Goal: Find specific page/section: Find specific page/section

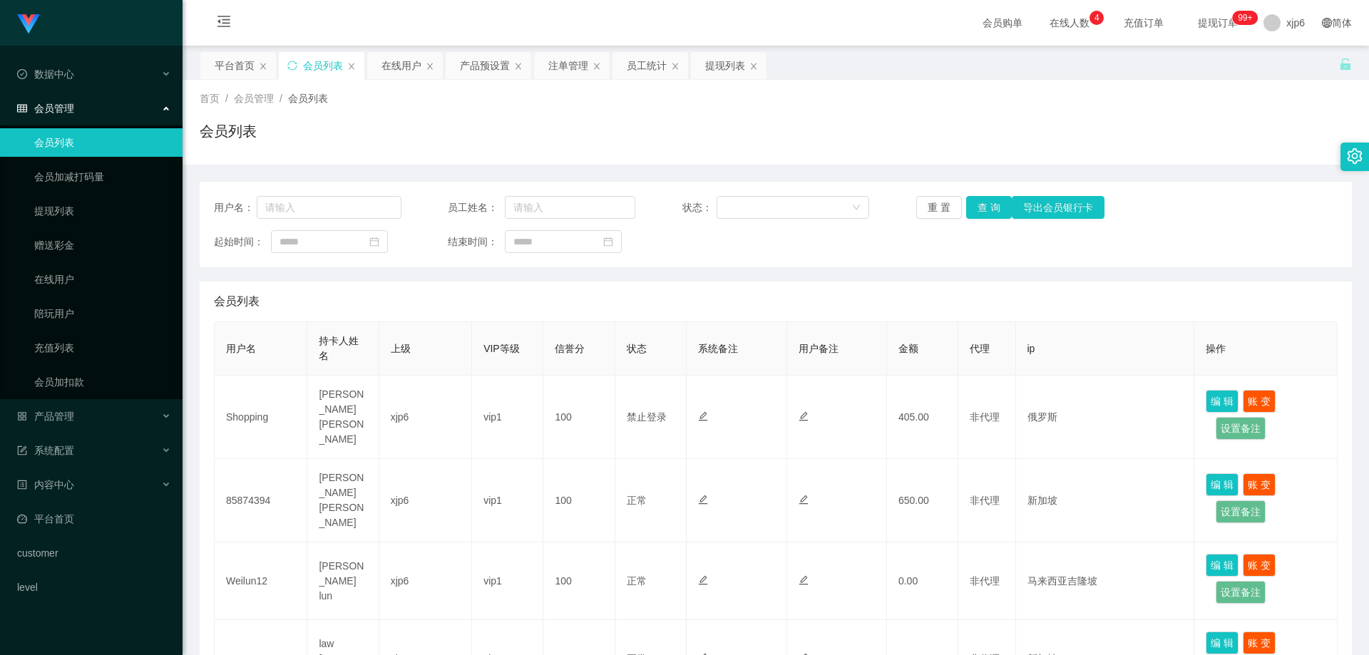
scroll to position [396, 0]
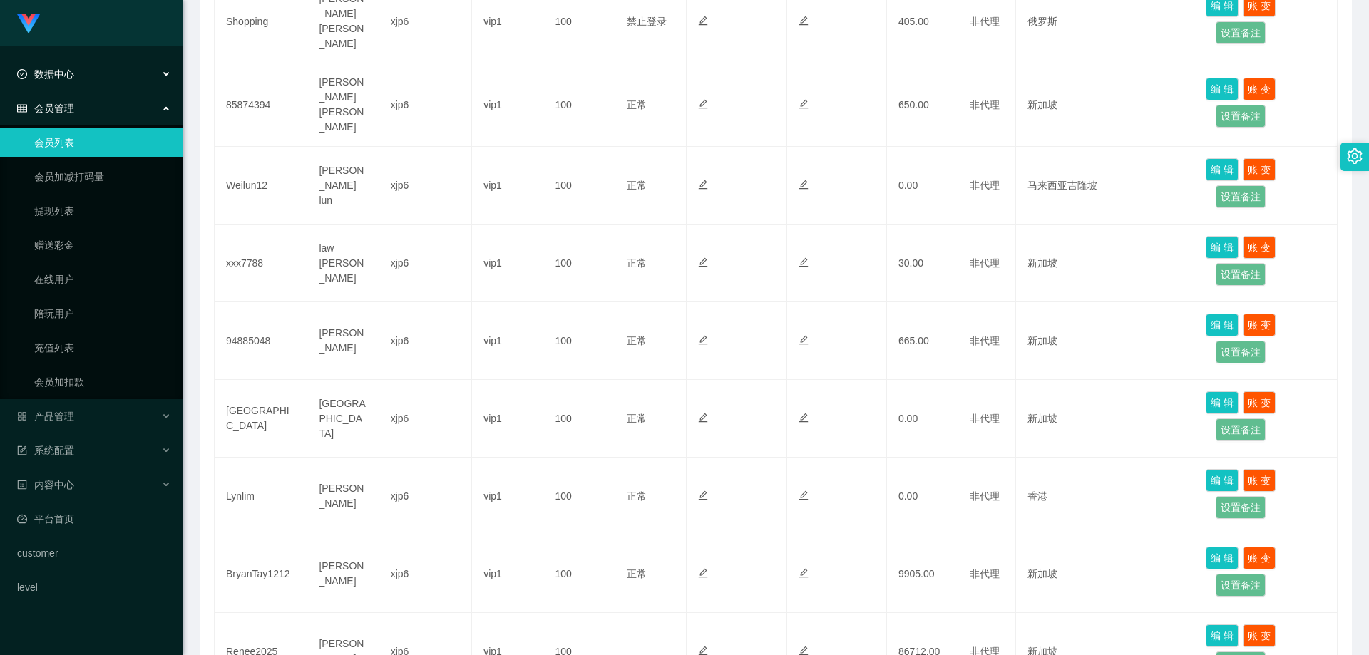
click at [81, 71] on div "数据中心" at bounding box center [91, 74] width 182 height 29
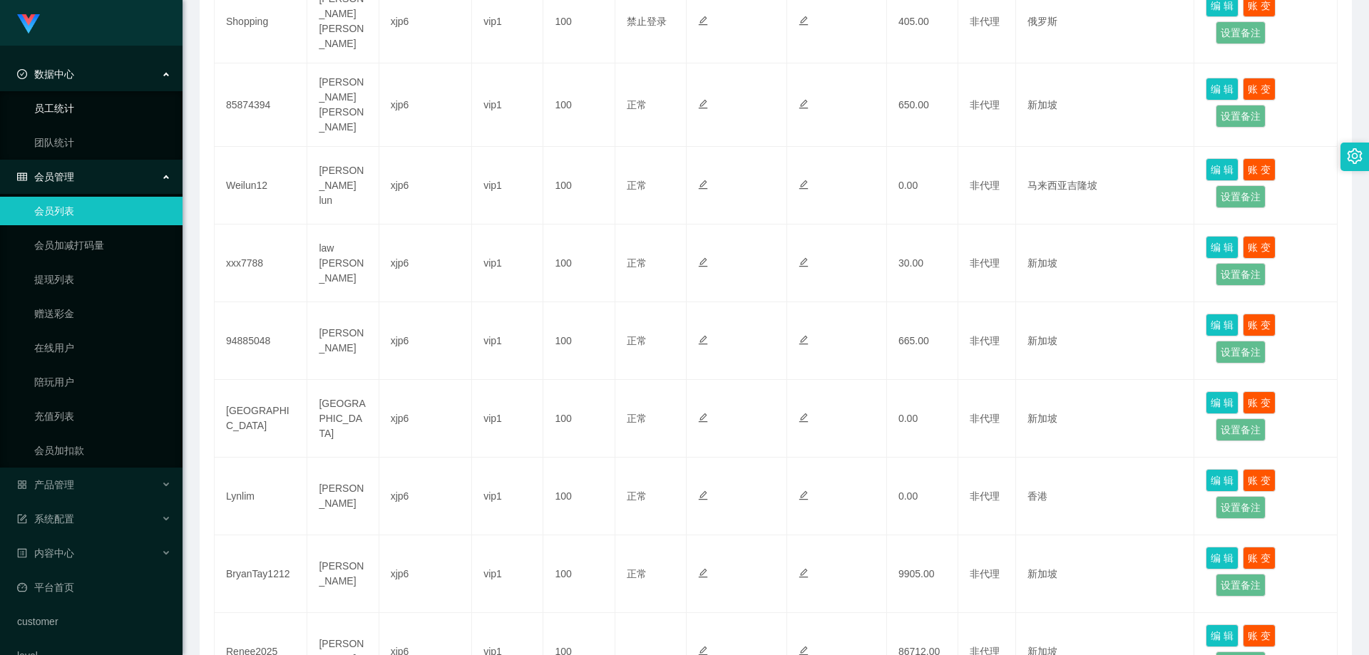
click at [74, 115] on link "员工统计" at bounding box center [102, 108] width 137 height 29
